Goal: Transaction & Acquisition: Book appointment/travel/reservation

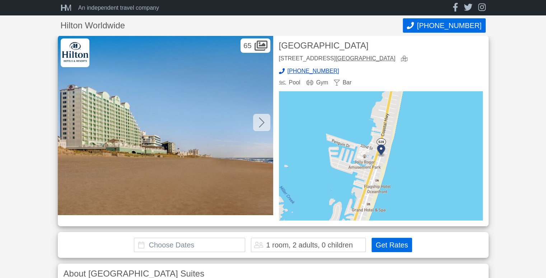
click at [191, 244] on input "text" at bounding box center [189, 245] width 111 height 14
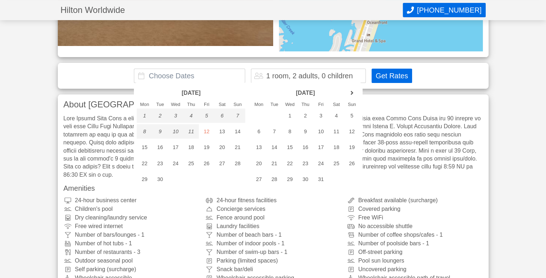
scroll to position [173, 0]
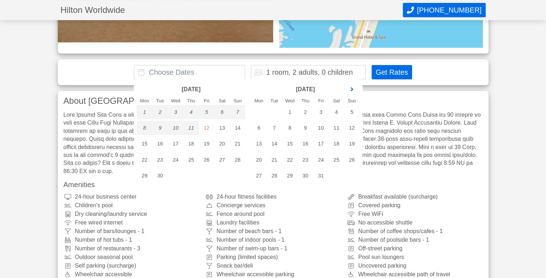
click at [352, 87] on link "next month" at bounding box center [352, 89] width 11 height 11
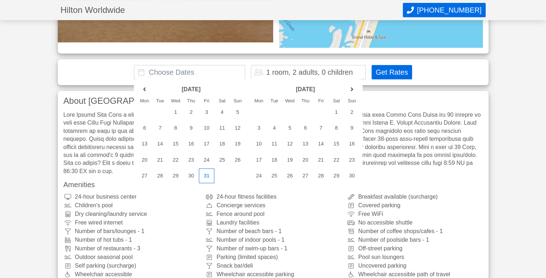
click at [208, 176] on div "31" at bounding box center [206, 175] width 15 height 14
click at [355, 111] on div "2" at bounding box center [351, 112] width 15 height 14
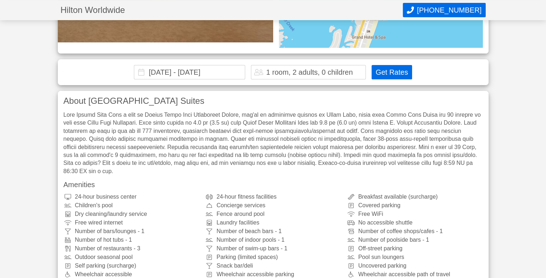
click at [139, 74] on input "[DATE] - [DATE]" at bounding box center [189, 72] width 111 height 14
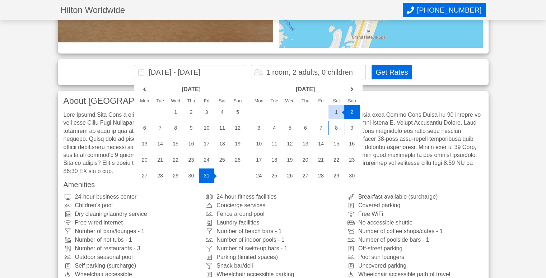
click at [338, 127] on div "8" at bounding box center [336, 128] width 15 height 14
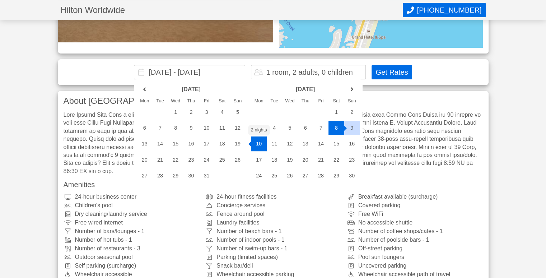
click at [260, 146] on div "10" at bounding box center [258, 143] width 15 height 14
type input "[DATE] - [DATE]"
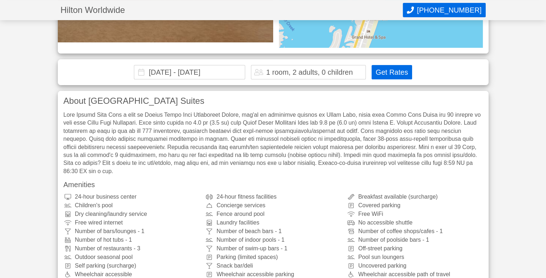
click at [394, 69] on button "Get Rates" at bounding box center [392, 72] width 40 height 14
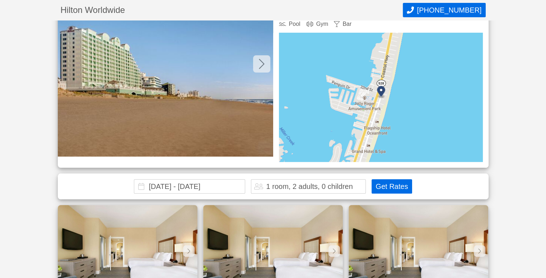
scroll to position [0, 0]
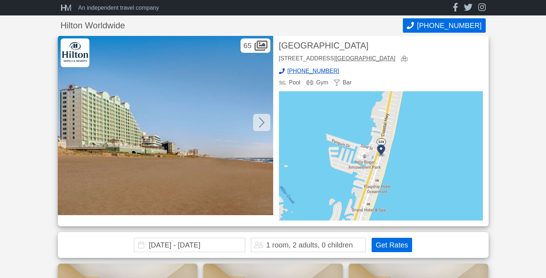
click at [268, 122] on div at bounding box center [261, 122] width 17 height 17
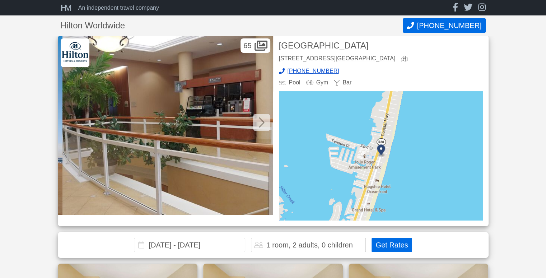
scroll to position [0, 215]
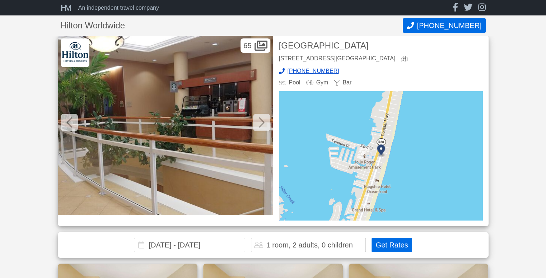
click at [268, 122] on div at bounding box center [261, 122] width 17 height 17
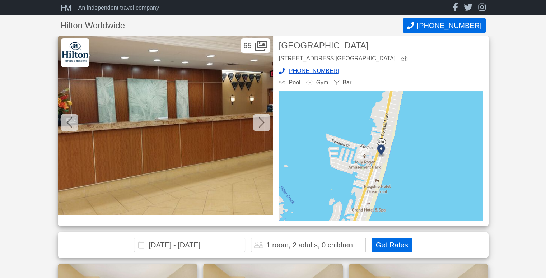
click at [268, 122] on div at bounding box center [261, 122] width 17 height 17
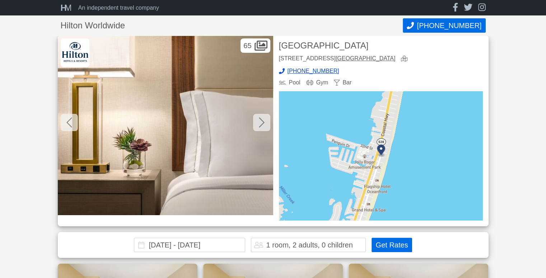
click at [268, 122] on div at bounding box center [261, 122] width 17 height 17
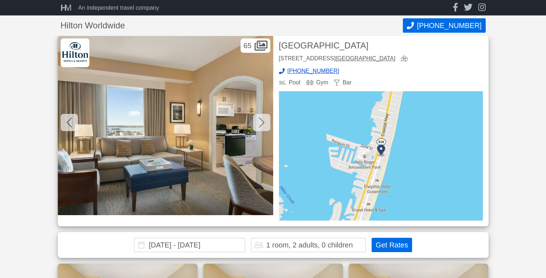
click at [268, 122] on div at bounding box center [261, 122] width 17 height 17
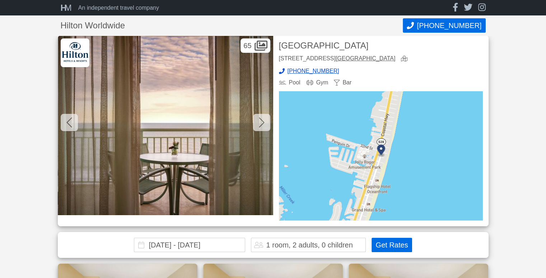
scroll to position [0, 1077]
click at [73, 125] on div at bounding box center [69, 122] width 17 height 17
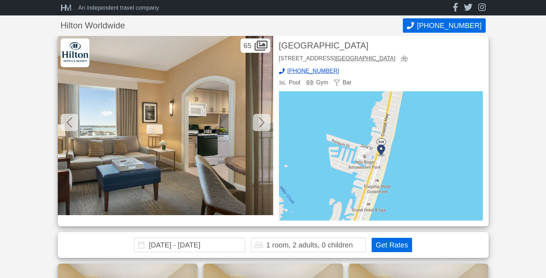
scroll to position [0, 862]
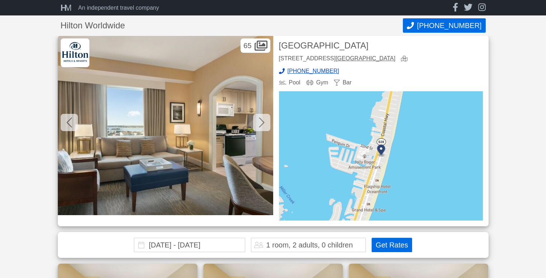
click at [264, 118] on icon at bounding box center [262, 122] width 6 height 11
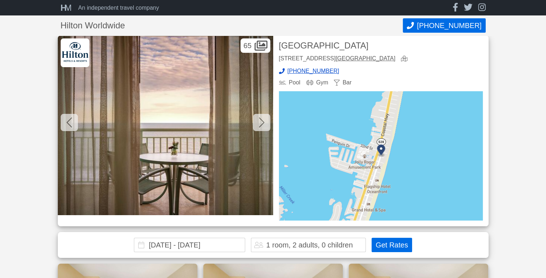
click at [264, 119] on icon at bounding box center [262, 122] width 6 height 11
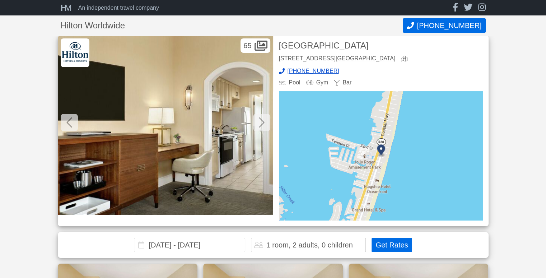
scroll to position [0, 1293]
click at [264, 119] on icon at bounding box center [262, 122] width 6 height 11
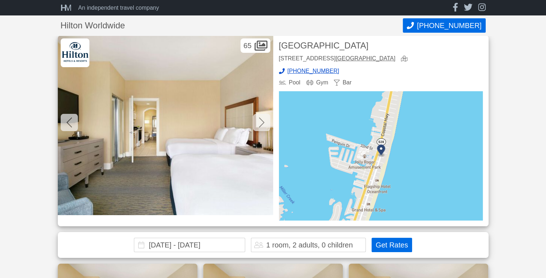
click at [264, 119] on icon at bounding box center [262, 122] width 6 height 11
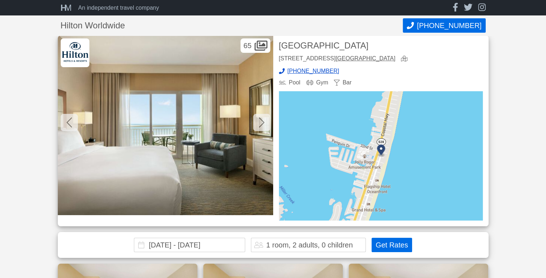
click at [264, 119] on icon at bounding box center [262, 122] width 6 height 11
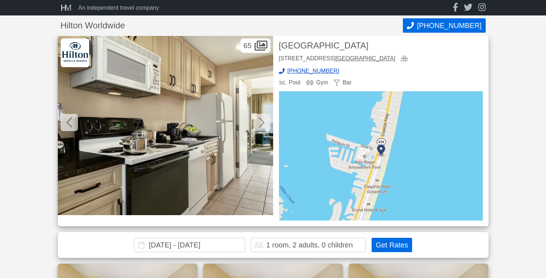
click at [264, 119] on icon at bounding box center [262, 122] width 6 height 11
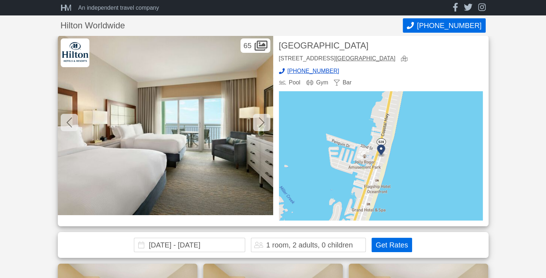
click at [264, 119] on icon at bounding box center [262, 122] width 6 height 11
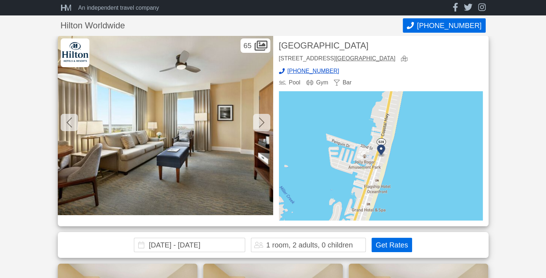
click at [264, 119] on icon at bounding box center [262, 122] width 6 height 11
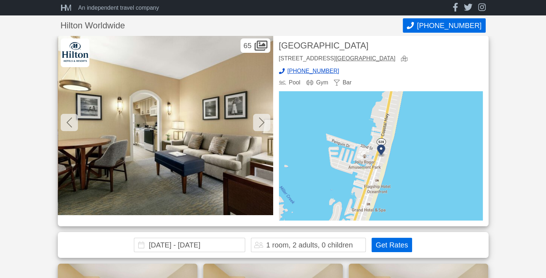
scroll to position [0, 2585]
click at [264, 118] on icon at bounding box center [262, 122] width 6 height 11
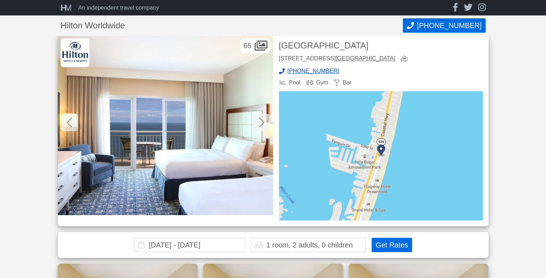
click at [264, 118] on icon at bounding box center [262, 122] width 6 height 11
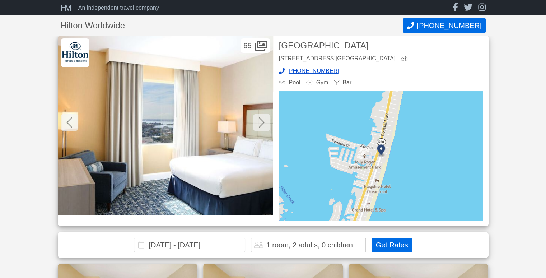
click at [264, 118] on icon at bounding box center [262, 122] width 6 height 11
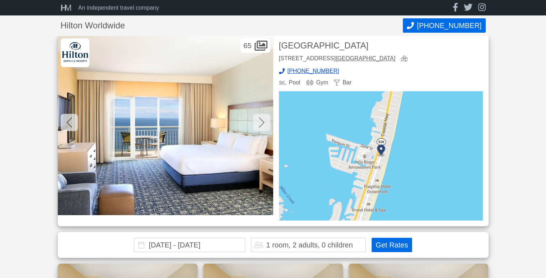
click at [264, 120] on icon at bounding box center [262, 122] width 6 height 11
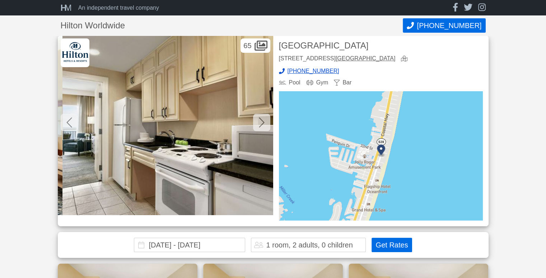
scroll to position [0, 3447]
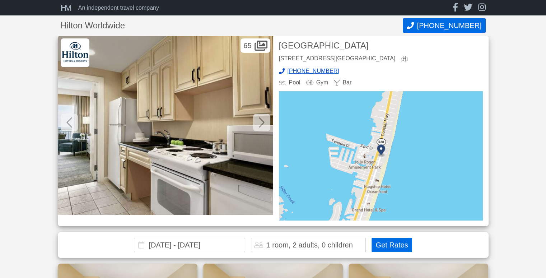
click at [264, 120] on icon at bounding box center [262, 122] width 6 height 11
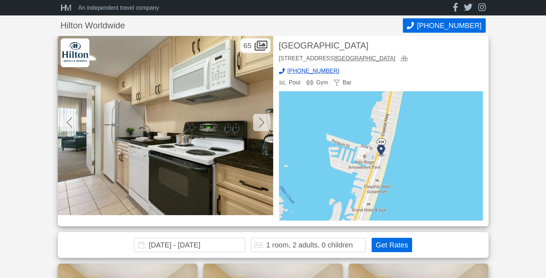
click at [264, 120] on icon at bounding box center [262, 122] width 6 height 11
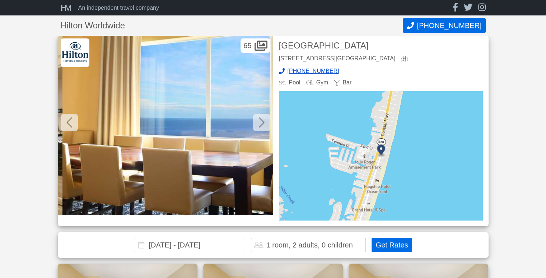
scroll to position [0, 3878]
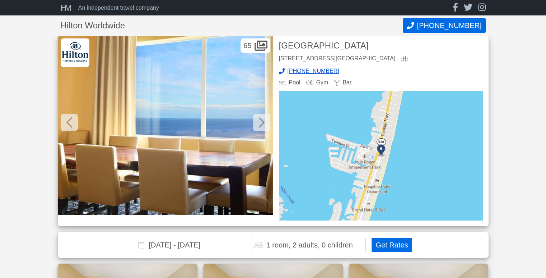
click at [263, 121] on icon at bounding box center [262, 122] width 6 height 11
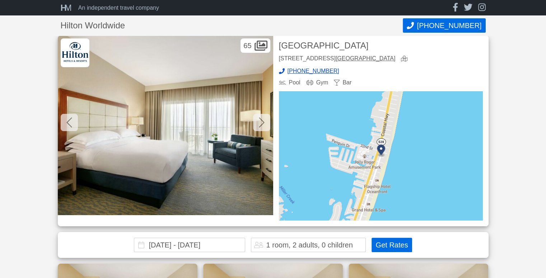
click at [263, 121] on icon at bounding box center [262, 122] width 6 height 11
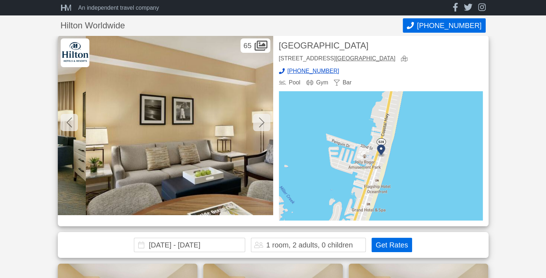
scroll to position [0, 4309]
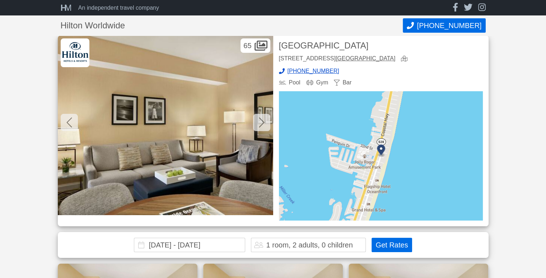
click at [263, 121] on icon at bounding box center [262, 122] width 6 height 11
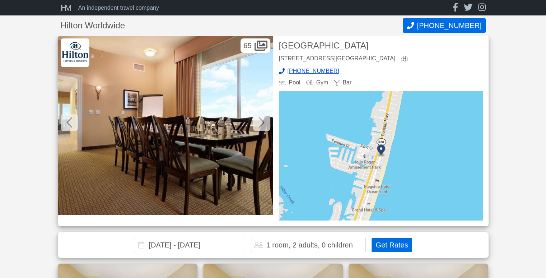
scroll to position [0, 4524]
click at [263, 121] on icon at bounding box center [262, 122] width 6 height 11
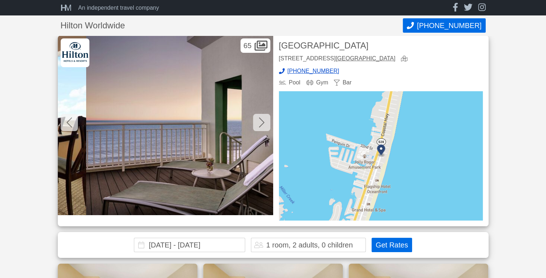
scroll to position [0, 4740]
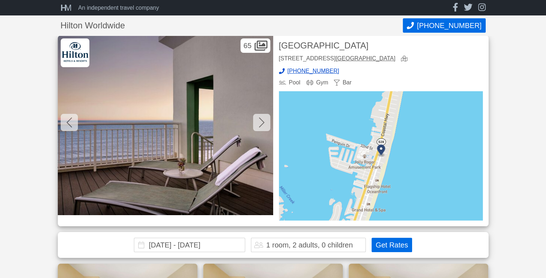
click at [263, 121] on icon at bounding box center [262, 122] width 6 height 11
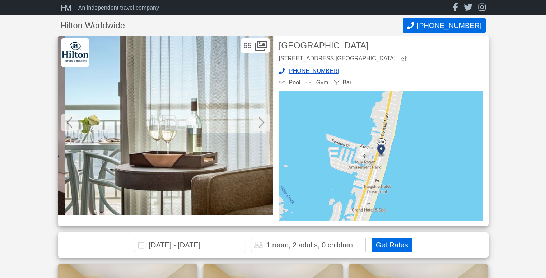
scroll to position [0, 4955]
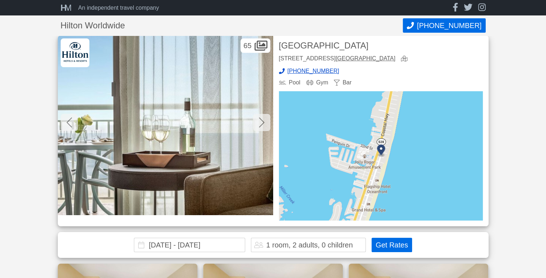
click at [263, 121] on icon at bounding box center [262, 122] width 6 height 11
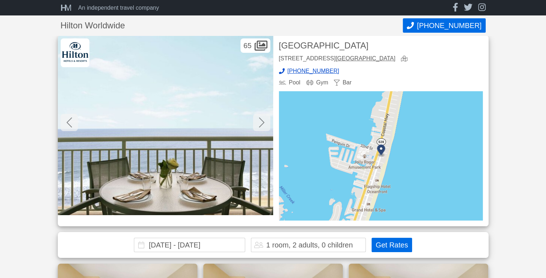
click at [263, 121] on icon at bounding box center [262, 122] width 6 height 11
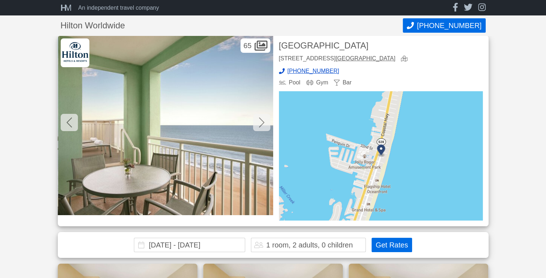
scroll to position [0, 5386]
click at [263, 121] on icon at bounding box center [262, 122] width 6 height 11
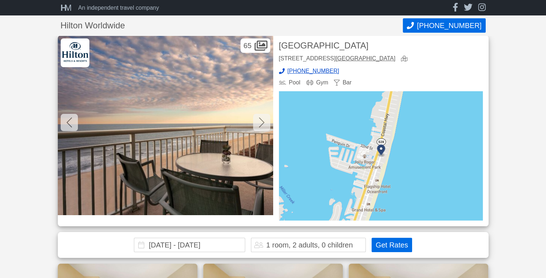
click at [263, 121] on icon at bounding box center [262, 122] width 6 height 11
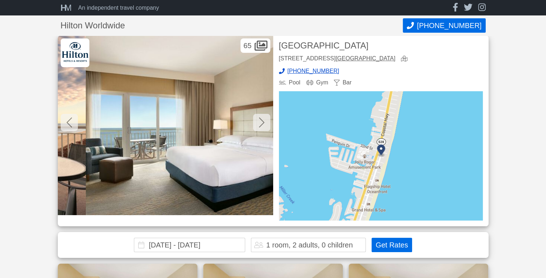
scroll to position [0, 5817]
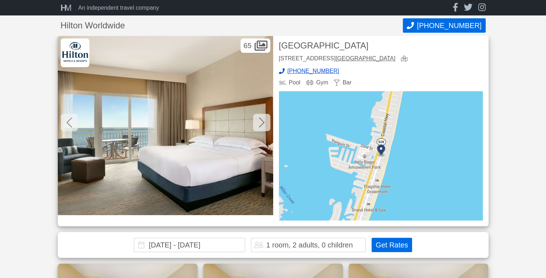
click at [263, 121] on icon at bounding box center [262, 122] width 6 height 11
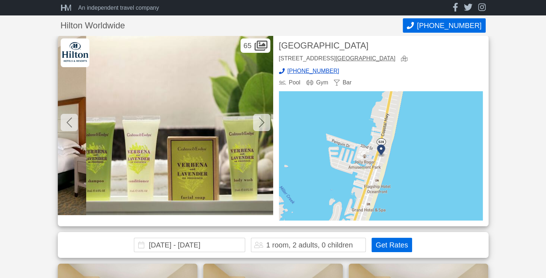
scroll to position [0, 6032]
